Goal: Transaction & Acquisition: Book appointment/travel/reservation

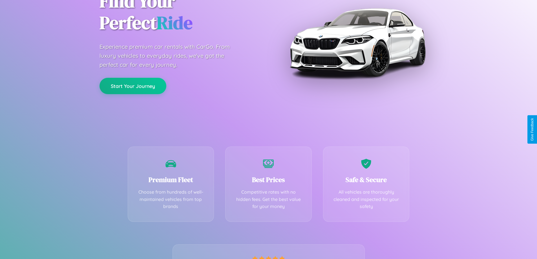
scroll to position [111, 0]
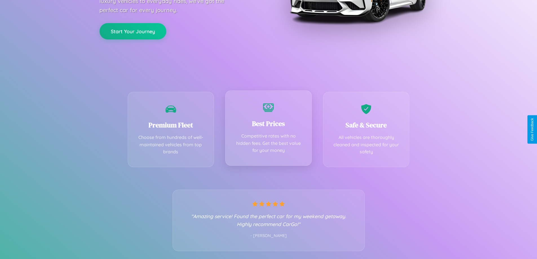
click at [268, 129] on div "Best Prices Competitive rates with no hidden fees. Get the best value for your …" at bounding box center [268, 128] width 87 height 75
click at [133, 31] on button "Start Your Journey" at bounding box center [133, 31] width 67 height 16
click at [133, 30] on button "Start Your Journey" at bounding box center [133, 31] width 67 height 16
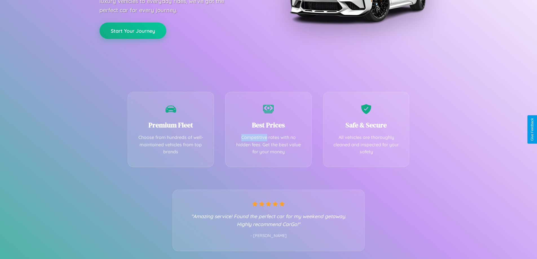
click at [133, 30] on button "Start Your Journey" at bounding box center [133, 31] width 67 height 16
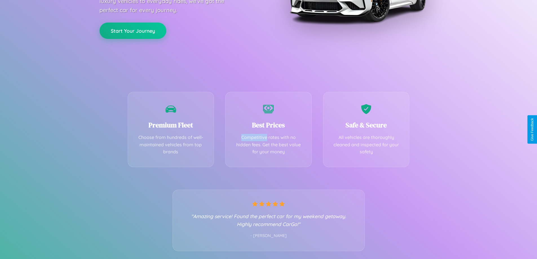
click at [133, 30] on button "Start Your Journey" at bounding box center [133, 31] width 67 height 16
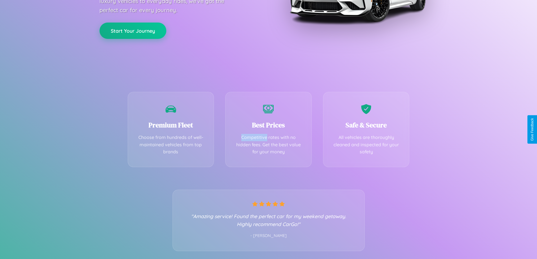
click at [133, 30] on button "Start Your Journey" at bounding box center [133, 31] width 67 height 16
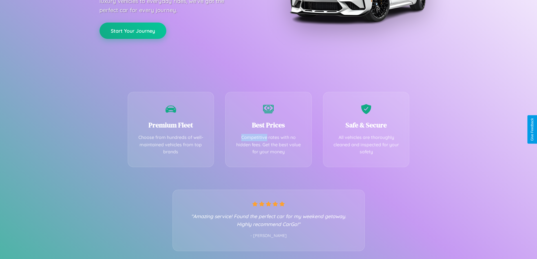
click at [133, 30] on button "Start Your Journey" at bounding box center [133, 31] width 67 height 16
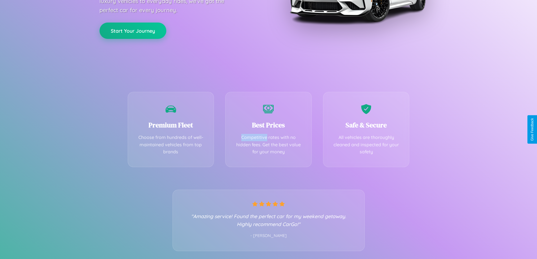
click at [133, 30] on button "Start Your Journey" at bounding box center [133, 31] width 67 height 16
